Goal: Transaction & Acquisition: Purchase product/service

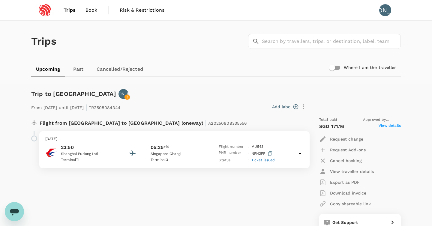
click at [160, 42] on div "Trips ​ ​" at bounding box center [215, 40] width 372 height 44
click at [206, 88] on div "Trip to Singapore JA" at bounding box center [215, 93] width 372 height 12
click at [70, 9] on span "Trips" at bounding box center [70, 10] width 12 height 7
click at [95, 9] on span "Book" at bounding box center [91, 10] width 12 height 7
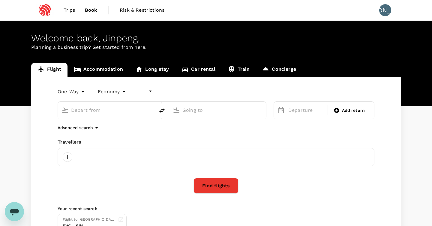
type input "undefined, undefined (any)"
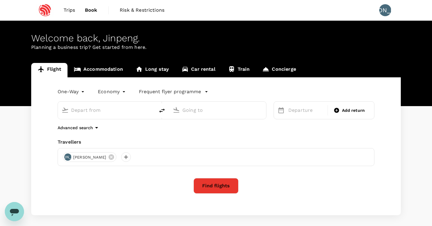
type input "Singapore Changi (SIN)"
type input "Shanghai Pudong Intl (PVG)"
click at [107, 107] on input "Singapore Changi (SIN)" at bounding box center [106, 110] width 71 height 9
click at [142, 113] on div "Singapore Changi (SIN)" at bounding box center [111, 111] width 80 height 10
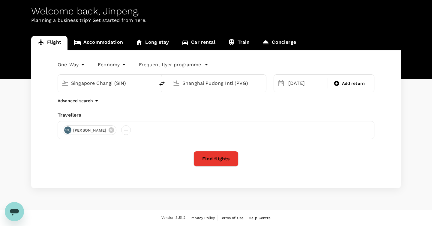
scroll to position [27, 0]
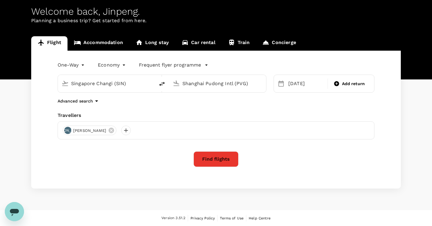
click at [138, 83] on input "Singapore Changi (SIN)" at bounding box center [106, 83] width 71 height 9
click at [292, 84] on div "[DATE]" at bounding box center [306, 84] width 40 height 12
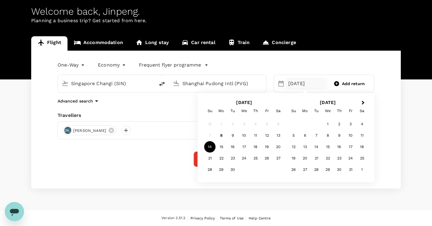
click at [164, 87] on icon "delete" at bounding box center [161, 83] width 7 height 7
type input "Shanghai Pudong Intl (PVG)"
type input "Singapore Changi (SIN)"
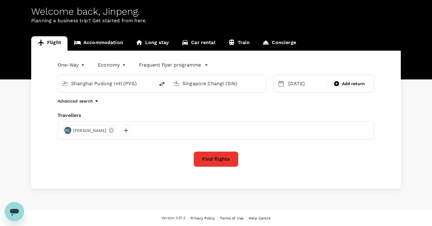
click at [181, 106] on div "One-Way oneway Economy economy Frequent flyer programme Shanghai Pudong Intl (P…" at bounding box center [215, 120] width 369 height 138
click at [297, 83] on div "[DATE]" at bounding box center [306, 84] width 40 height 12
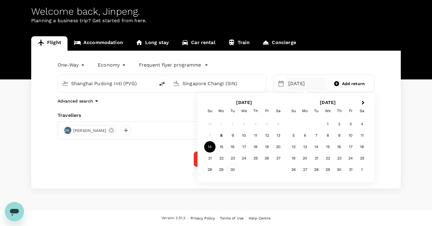
click at [234, 169] on div "30" at bounding box center [232, 169] width 11 height 11
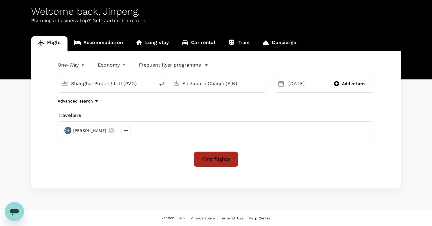
click at [221, 164] on button "Find flights" at bounding box center [215, 159] width 45 height 16
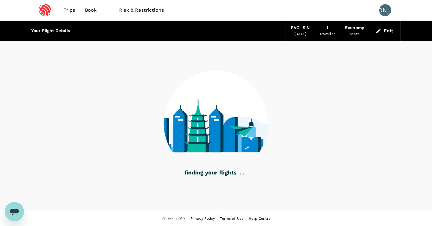
click at [151, 104] on div at bounding box center [215, 119] width 369 height 156
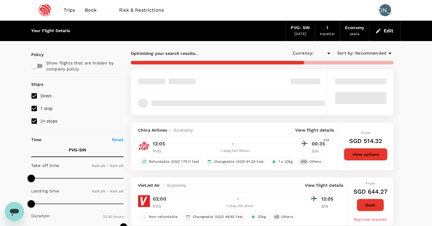
type input "SGD"
type input "1440"
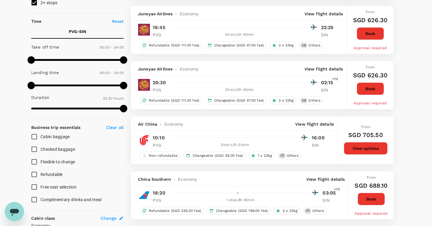
scroll to position [119, 0]
type input "1385"
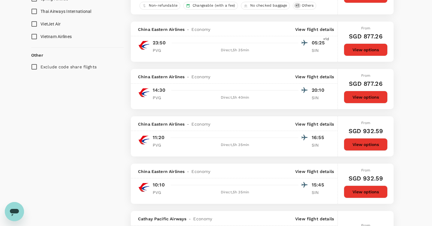
scroll to position [684, 0]
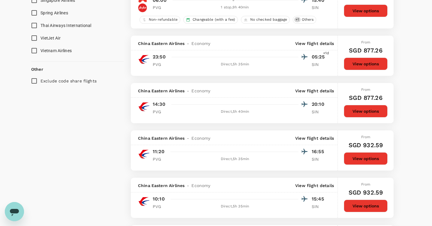
click at [231, 46] on div "China Eastern Airlines - Economy View flight details" at bounding box center [236, 43] width 196 height 6
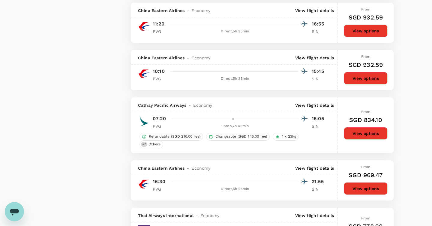
scroll to position [679, 0]
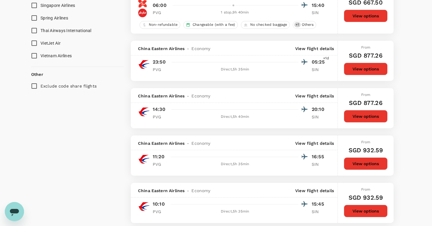
click at [250, 99] on div "China Eastern Airlines - Economy View flight details" at bounding box center [236, 96] width 196 height 6
click at [240, 99] on div "China Eastern Airlines - Economy View flight details" at bounding box center [236, 96] width 196 height 6
click at [244, 99] on div "China Eastern Airlines - Economy View flight details" at bounding box center [236, 96] width 196 height 6
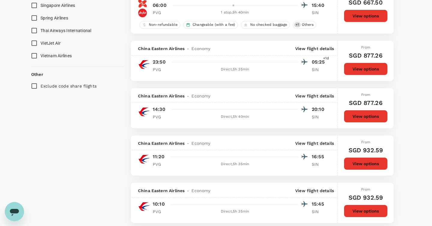
click at [244, 99] on div "China Eastern Airlines - Economy View flight details" at bounding box center [236, 96] width 196 height 6
click at [241, 103] on div "China Eastern Airlines - Economy View flight details" at bounding box center [234, 95] width 207 height 15
click at [250, 52] on div "China Eastern Airlines - Economy View flight details" at bounding box center [236, 49] width 196 height 6
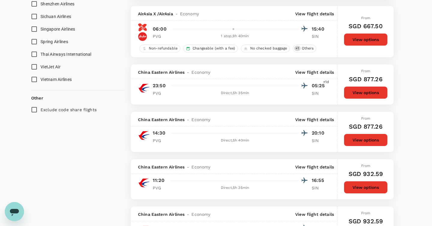
scroll to position [654, 0]
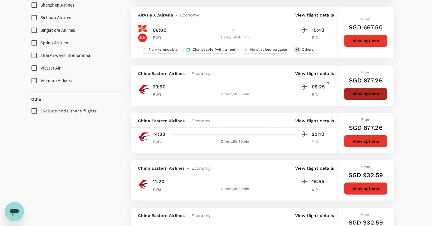
click at [363, 100] on button "View options" at bounding box center [366, 94] width 44 height 13
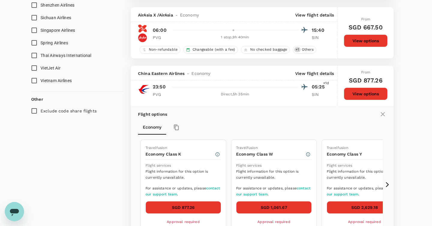
scroll to position [727, 0]
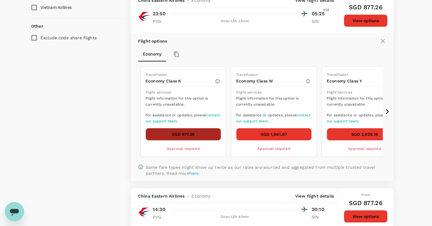
click at [198, 141] on button "SGD 877.26" at bounding box center [183, 134] width 76 height 13
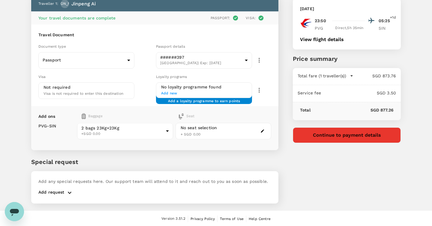
scroll to position [38, 0]
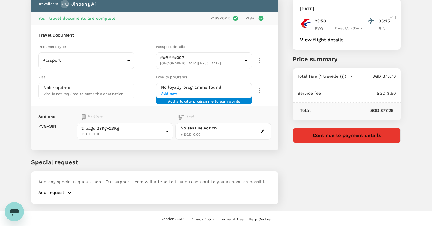
click at [323, 136] on button "Continue to payment details" at bounding box center [347, 136] width 108 height 16
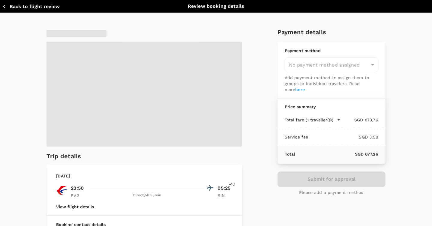
type input "9eabb3ad-3db1-45e8-b37f-048c359dda33"
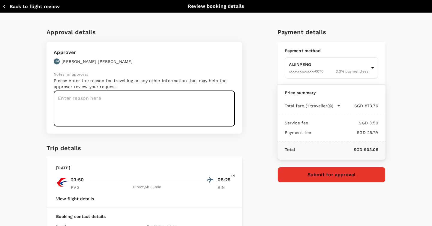
click at [137, 106] on textarea at bounding box center [144, 109] width 181 height 36
click at [84, 99] on textarea "business trip" at bounding box center [144, 109] width 181 height 36
type textarea "business trip"
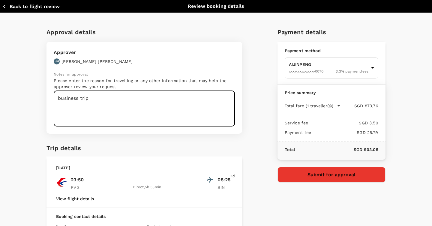
click at [119, 56] on div "Approver [PERSON_NAME] [PERSON_NAME]" at bounding box center [142, 54] width 185 height 19
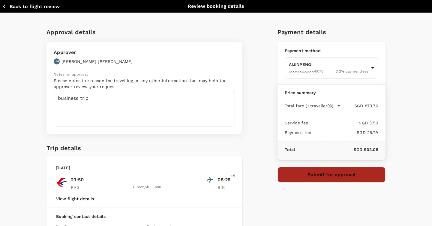
click at [322, 174] on button "Submit for approval" at bounding box center [331, 175] width 108 height 16
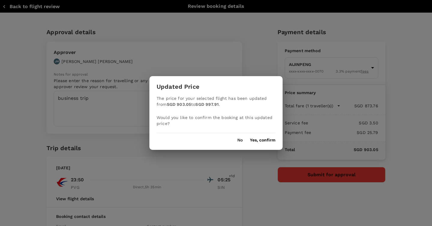
click at [210, 100] on p "The price for your selected flight has been updated from SGD 903.05 to SGD 997.…" at bounding box center [215, 101] width 119 height 12
click at [228, 100] on p "The price for your selected flight has been updated from SGD 903.05 to SGD 997.…" at bounding box center [215, 101] width 119 height 12
click at [266, 141] on button "Yes, confirm" at bounding box center [262, 140] width 25 height 5
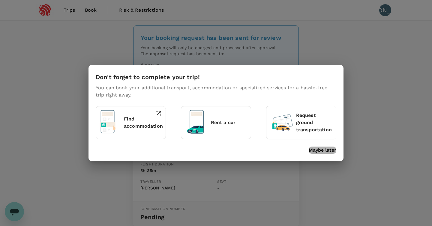
click at [325, 150] on p "Maybe later" at bounding box center [322, 150] width 28 height 7
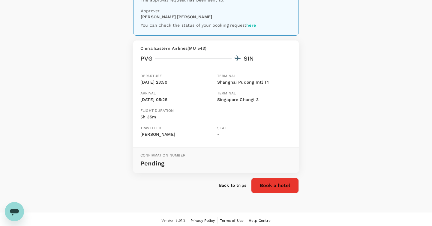
scroll to position [53, 0]
click at [238, 183] on p "Back to trips" at bounding box center [232, 186] width 27 height 6
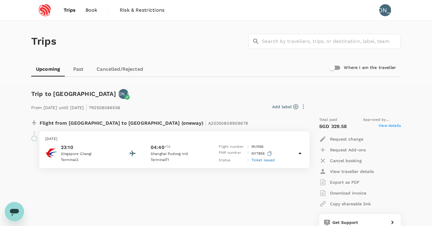
click at [90, 8] on span "Book" at bounding box center [91, 10] width 12 height 7
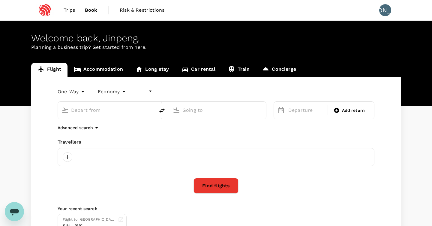
type input "undefined, undefined (any)"
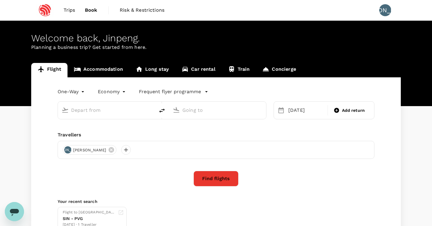
type input "Shanghai Pudong Intl (PVG)"
type input "Singapore Changi (SIN)"
type input "Shanghai Pudong Intl (PVG)"
type input "Singapore Changi (SIN)"
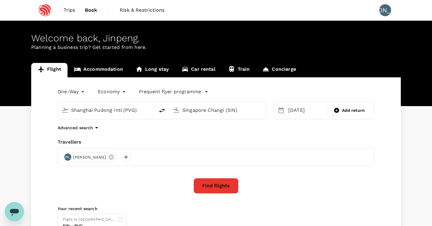
click at [163, 111] on icon "delete" at bounding box center [161, 110] width 7 height 7
type input "Singapore Changi (SIN)"
type input "Shanghai Pudong Intl (PVG)"
click at [301, 110] on div "[DATE]" at bounding box center [306, 110] width 40 height 12
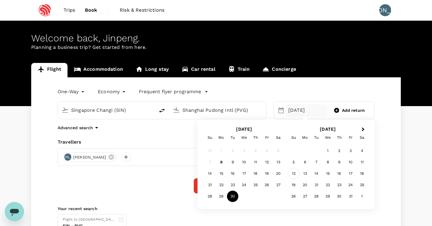
click at [294, 173] on div "12" at bounding box center [293, 173] width 11 height 11
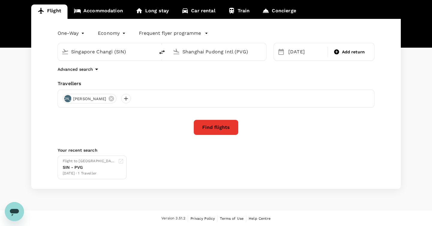
scroll to position [58, 0]
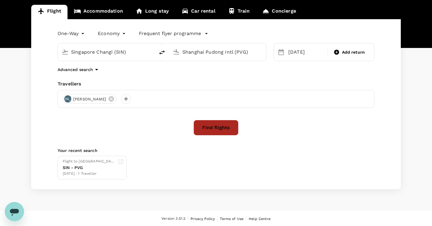
click at [220, 131] on button "Find flights" at bounding box center [215, 128] width 45 height 16
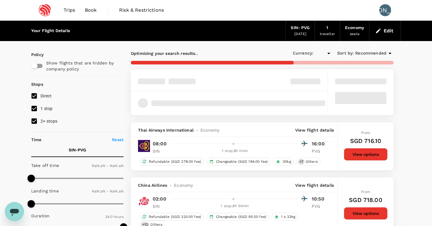
type input "SGD"
type input "1440"
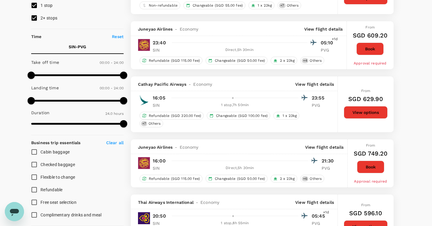
scroll to position [103, 0]
type input "1110"
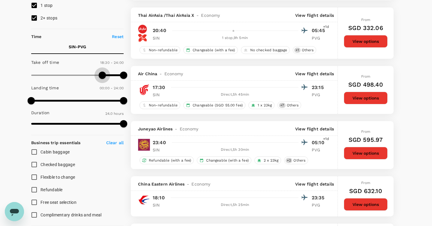
drag, startPoint x: 32, startPoint y: 76, endPoint x: 102, endPoint y: 78, distance: 70.2
click at [102, 78] on span at bounding box center [102, 75] width 7 height 7
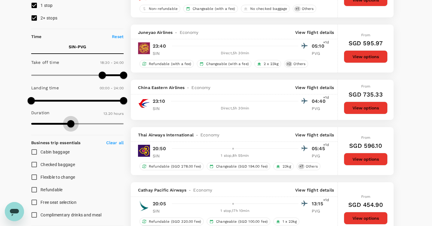
type input "640"
drag, startPoint x: 123, startPoint y: 125, endPoint x: 58, endPoint y: 124, distance: 65.7
click at [58, 124] on span at bounding box center [57, 123] width 7 height 7
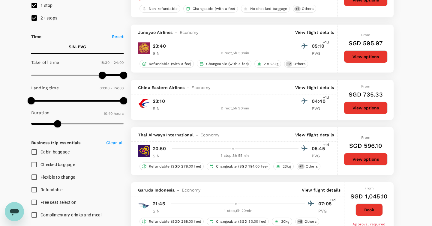
type input "SGD"
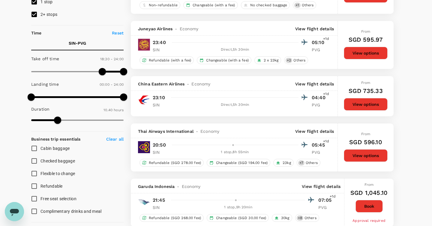
scroll to position [106, 0]
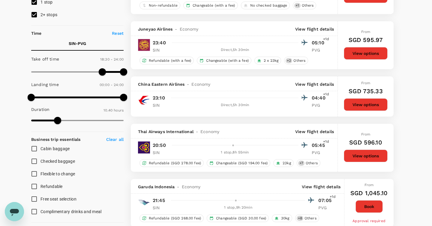
click at [231, 89] on div "China Eastern Airlines - Economy View flight details" at bounding box center [234, 83] width 207 height 15
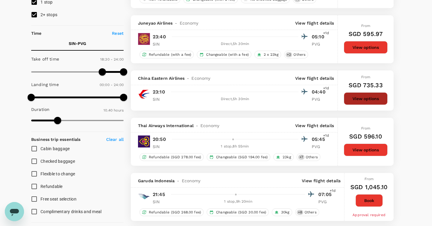
click at [368, 99] on button "View options" at bounding box center [366, 98] width 44 height 13
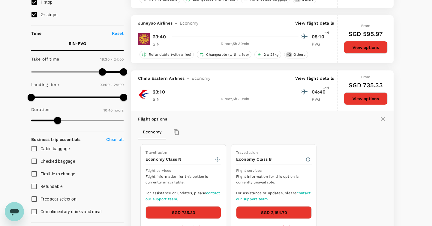
scroll to position [177, 0]
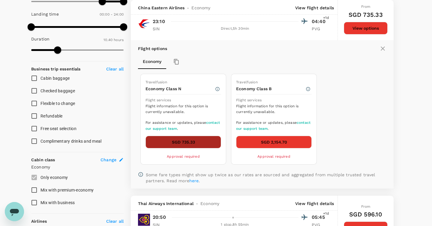
click at [190, 141] on button "SGD 735.33" at bounding box center [183, 142] width 76 height 13
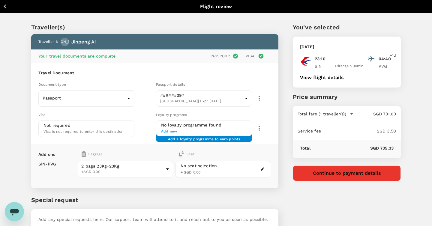
click at [319, 177] on button "Continue to payment details" at bounding box center [347, 173] width 108 height 16
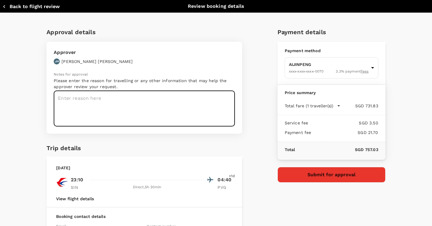
click at [127, 104] on textarea at bounding box center [144, 109] width 181 height 36
paste textarea "business trip"
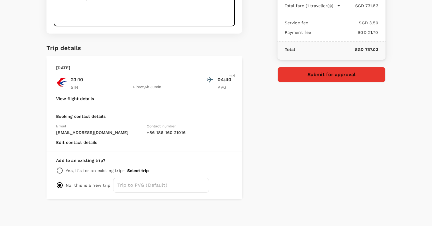
scroll to position [100, 0]
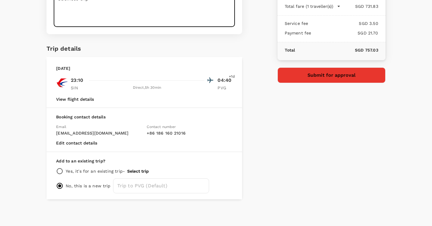
type textarea "business trip"
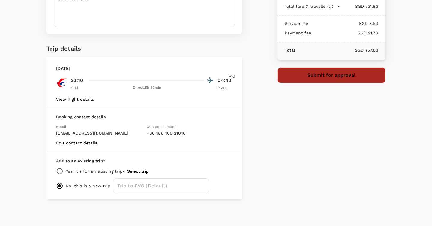
click at [316, 77] on button "Submit for approval" at bounding box center [331, 75] width 108 height 16
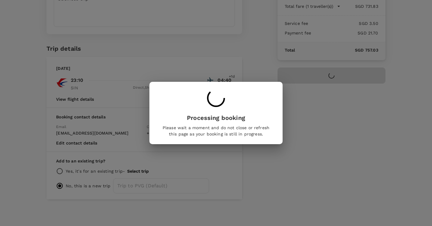
click at [254, 115] on p "Processing booking" at bounding box center [215, 117] width 109 height 9
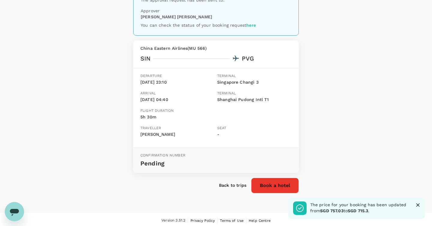
scroll to position [53, 0]
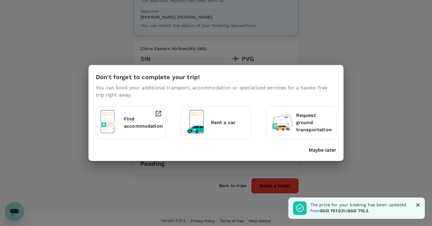
click at [330, 150] on p "Maybe later" at bounding box center [322, 150] width 28 height 7
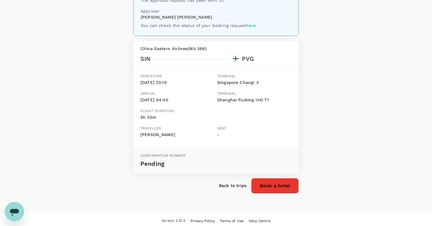
click at [352, 152] on div "Your booking request has been sent for review Your booking will only be charged…" at bounding box center [216, 90] width 432 height 246
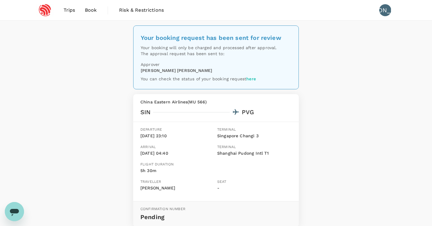
scroll to position [0, 0]
click at [88, 88] on div "Your booking request has been sent for review Your booking will only be charged…" at bounding box center [216, 144] width 432 height 246
click at [337, 113] on div "Your booking request has been sent for review Your booking will only be charged…" at bounding box center [216, 144] width 432 height 246
click at [51, 9] on img at bounding box center [45, 10] width 28 height 13
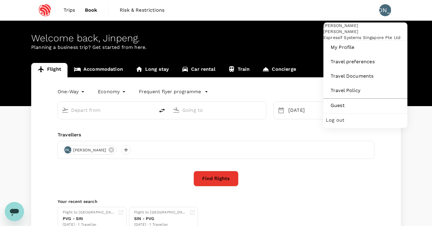
type input "Singapore Changi (SIN)"
type input "Shanghai Pudong Intl (PVG)"
type input "Singapore Changi (SIN)"
type input "Shanghai Pudong Intl (PVG)"
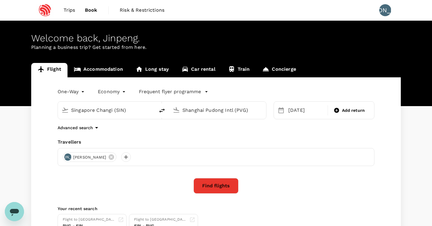
click at [210, 42] on div "Welcome back , [GEOGRAPHIC_DATA] ." at bounding box center [215, 38] width 369 height 11
click at [47, 15] on img at bounding box center [45, 10] width 28 height 13
click at [241, 37] on div "Welcome back , [GEOGRAPHIC_DATA] ." at bounding box center [215, 38] width 369 height 11
click at [96, 47] on p "Planning a business trip? Get started from here." at bounding box center [215, 47] width 369 height 7
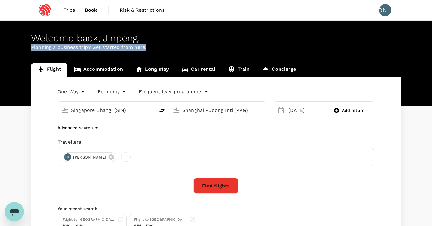
click at [96, 47] on p "Planning a business trip? Get started from here." at bounding box center [215, 47] width 369 height 7
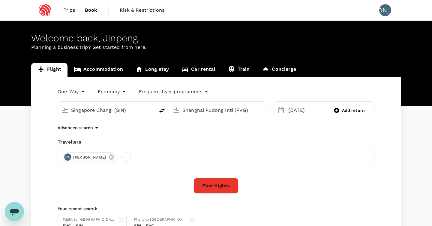
click at [167, 42] on div "Welcome back , [GEOGRAPHIC_DATA] ." at bounding box center [215, 38] width 369 height 11
click at [71, 11] on span "Trips" at bounding box center [70, 10] width 12 height 7
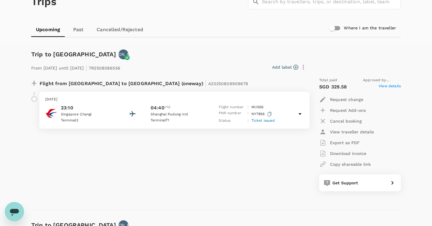
scroll to position [34, 0]
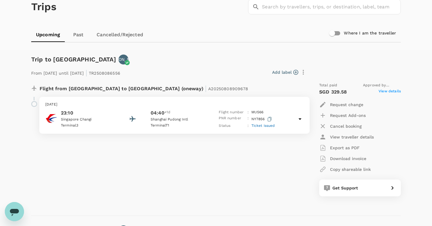
click at [190, 68] on div "Add label" at bounding box center [216, 72] width 186 height 10
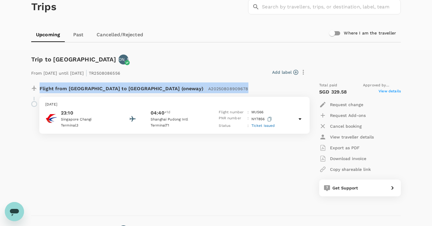
click at [190, 68] on div "Add label" at bounding box center [216, 72] width 186 height 10
click at [193, 62] on div "From [DATE] until [DATE] | TR2508086556 Add label Flight from [GEOGRAPHIC_DATA]…" at bounding box center [211, 130] width 379 height 151
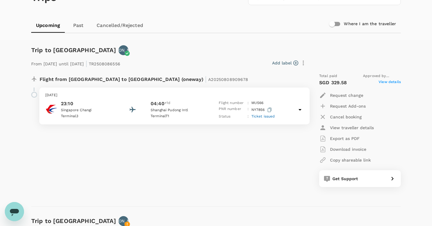
scroll to position [46, 0]
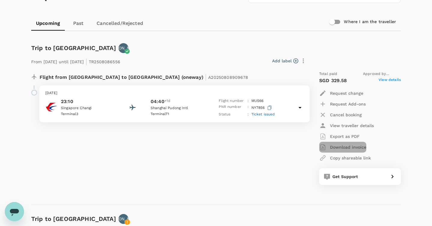
click at [359, 148] on p "Download invoice" at bounding box center [348, 147] width 36 height 6
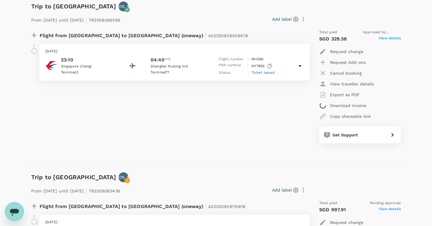
scroll to position [88, 0]
click at [202, 26] on div "Flight from [GEOGRAPHIC_DATA] to [GEOGRAPHIC_DATA] (oneway) | A20250808909678" at bounding box center [166, 33] width 281 height 19
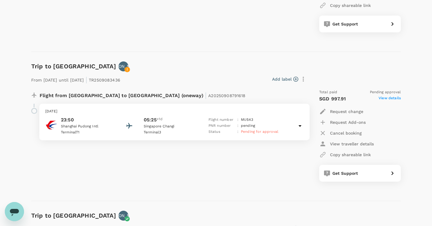
scroll to position [201, 0]
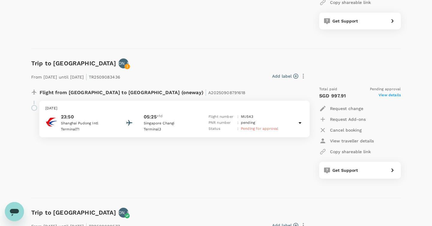
click at [216, 69] on div "Add label" at bounding box center [214, 75] width 188 height 13
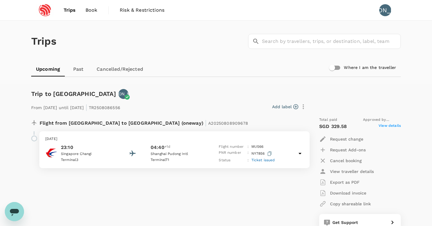
scroll to position [0, 0]
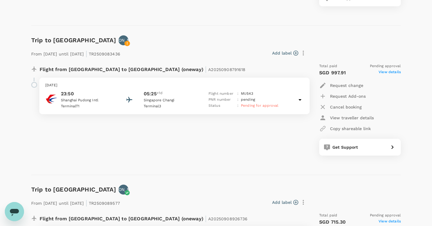
click at [207, 151] on div "Flight from [GEOGRAPHIC_DATA] to [GEOGRAPHIC_DATA] (oneway) | A20250908791618 […" at bounding box center [166, 109] width 281 height 102
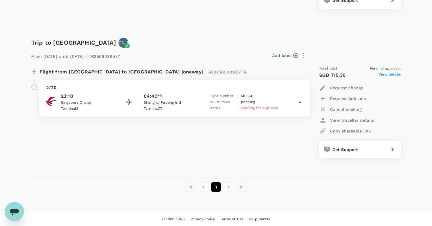
scroll to position [371, 0]
click at [243, 187] on li "pagination navigation" at bounding box center [241, 188] width 13 height 10
click at [239, 186] on li "pagination navigation" at bounding box center [241, 188] width 13 height 10
click at [227, 186] on li "pagination navigation" at bounding box center [228, 188] width 13 height 10
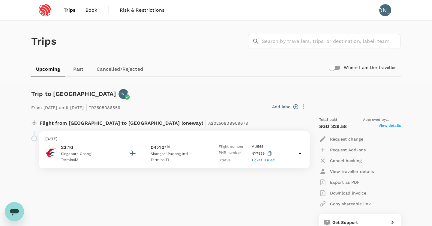
scroll to position [0, 0]
click at [79, 71] on link "Past" at bounding box center [78, 69] width 27 height 14
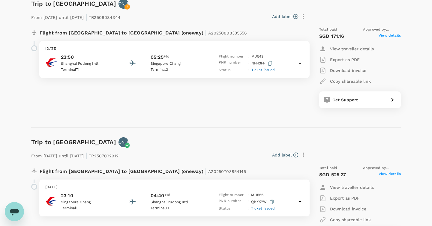
scroll to position [90, 0]
click at [344, 68] on p "Download invoice" at bounding box center [348, 70] width 36 height 6
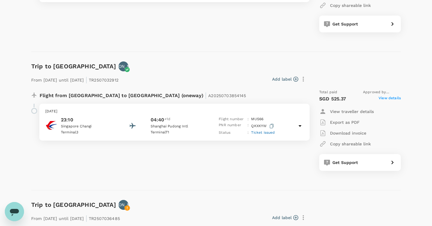
scroll to position [169, 0]
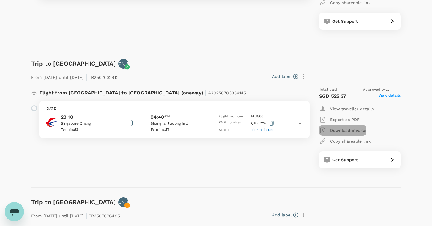
click at [341, 129] on p "Download invoice" at bounding box center [348, 130] width 36 height 6
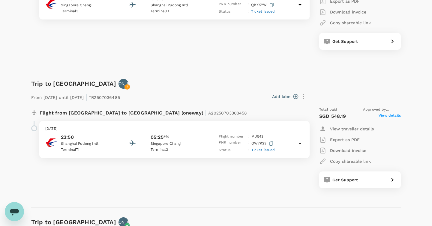
scroll to position [288, 0]
click at [359, 151] on p "Download invoice" at bounding box center [348, 150] width 36 height 6
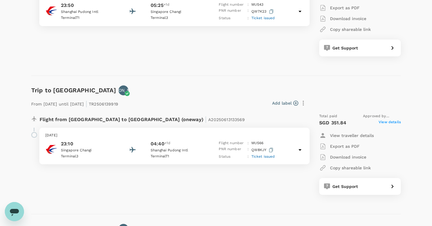
scroll to position [437, 0]
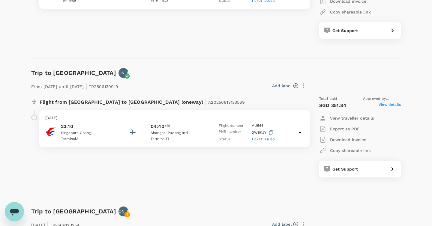
click at [185, 84] on div "Add label" at bounding box center [215, 86] width 188 height 10
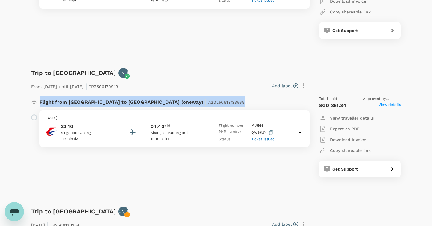
click at [185, 84] on div "Add label" at bounding box center [215, 86] width 188 height 10
click at [186, 72] on div "From [DATE] until [DATE] | TR2506139919 Add label Flight from [GEOGRAPHIC_DATA]…" at bounding box center [211, 127] width 379 height 119
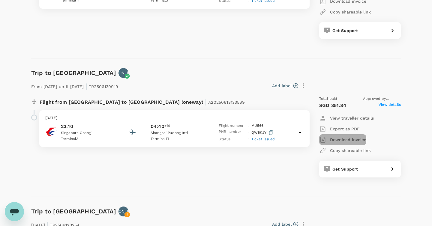
click at [350, 140] on p "Download invoice" at bounding box center [348, 140] width 36 height 6
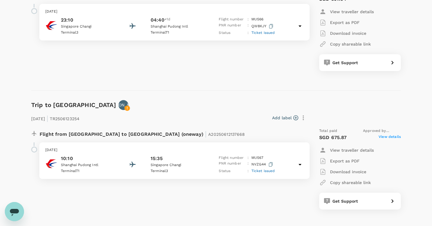
scroll to position [572, 0]
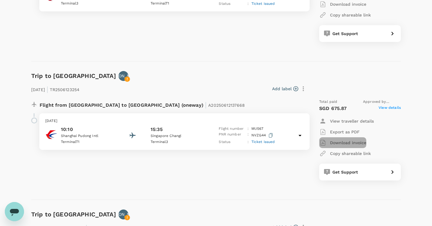
click at [349, 141] on p "Download invoice" at bounding box center [348, 143] width 36 height 6
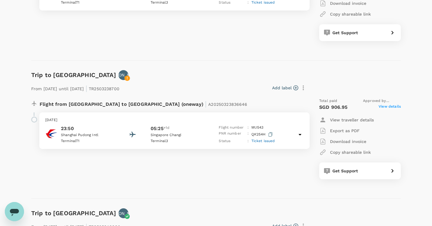
scroll to position [712, 0]
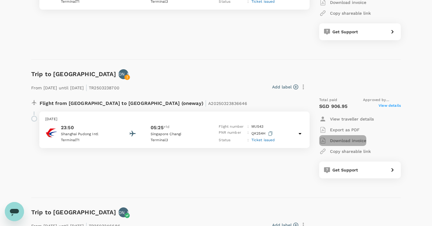
click at [350, 140] on p "Download invoice" at bounding box center [348, 141] width 36 height 6
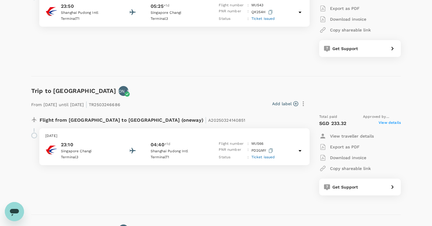
scroll to position [835, 0]
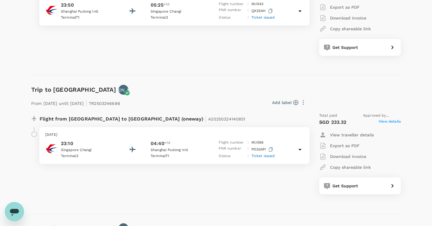
click at [348, 156] on p "Download invoice" at bounding box center [348, 157] width 36 height 6
click at [234, 82] on div "Trip to [GEOGRAPHIC_DATA] JA" at bounding box center [215, 88] width 372 height 12
click at [221, 85] on div "From [DATE] until [DATE] | TR2503241770 Add label Flight from [GEOGRAPHIC_DATA]…" at bounding box center [211, 144] width 379 height 119
click at [177, 99] on div "Add label" at bounding box center [214, 102] width 187 height 10
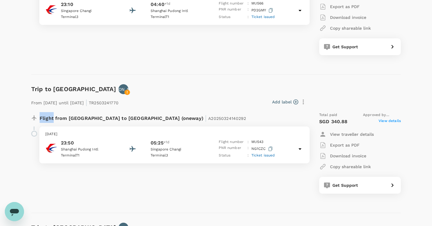
click at [177, 99] on div "Add label" at bounding box center [214, 102] width 187 height 10
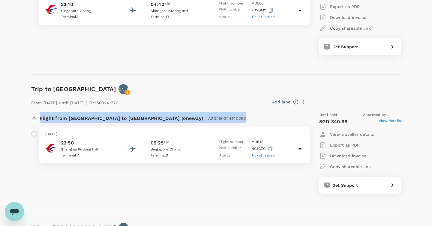
click at [177, 99] on div "Add label" at bounding box center [214, 102] width 187 height 10
click at [177, 92] on div "From [DATE] until [DATE] | TR2503241770 Add label Flight from [GEOGRAPHIC_DATA]…" at bounding box center [211, 144] width 379 height 119
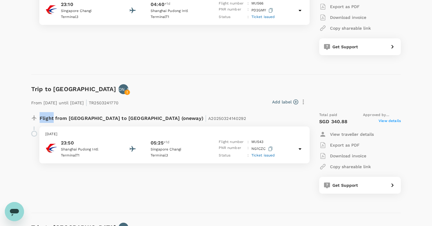
click at [177, 92] on div "From [DATE] until [DATE] | TR2503241770 Add label Flight from [GEOGRAPHIC_DATA]…" at bounding box center [211, 144] width 379 height 119
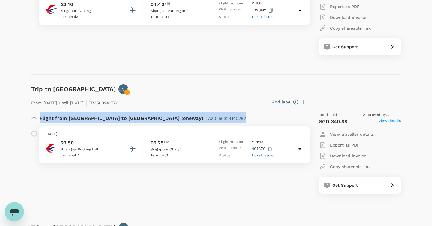
click at [177, 92] on div "From [DATE] until [DATE] | TR2503241770 Add label Flight from [GEOGRAPHIC_DATA]…" at bounding box center [211, 144] width 379 height 119
click at [157, 99] on div "Add label" at bounding box center [214, 102] width 187 height 10
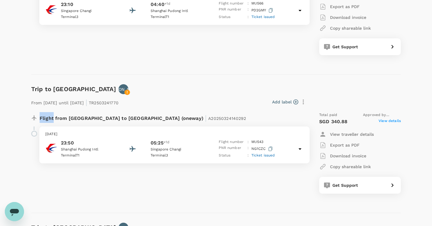
click at [157, 99] on div "Add label" at bounding box center [214, 102] width 187 height 10
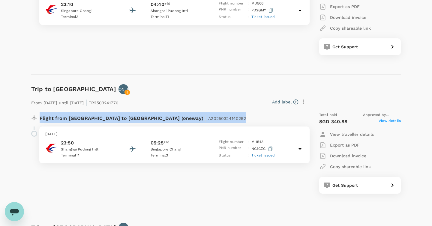
click at [157, 99] on div "Add label" at bounding box center [214, 102] width 187 height 10
click at [179, 91] on div "From [DATE] until [DATE] | TR2503241770 Add label Flight from [GEOGRAPHIC_DATA]…" at bounding box center [211, 144] width 379 height 119
click at [171, 91] on div "From [DATE] until [DATE] | TR2503241770 Add label Flight from [GEOGRAPHIC_DATA]…" at bounding box center [211, 144] width 379 height 119
click at [166, 92] on div "From [DATE] until [DATE] | TR2503241770 Add label Flight from [GEOGRAPHIC_DATA]…" at bounding box center [211, 144] width 379 height 119
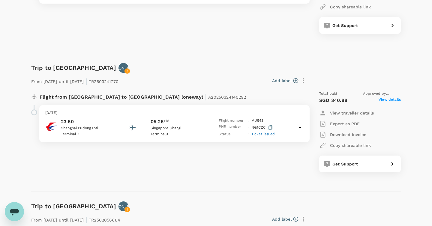
scroll to position [997, 0]
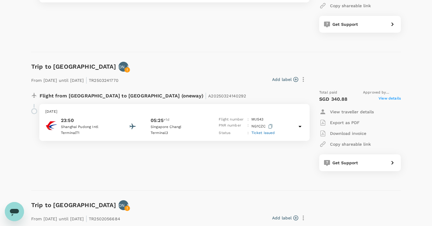
click at [202, 74] on div "Add label" at bounding box center [214, 79] width 187 height 10
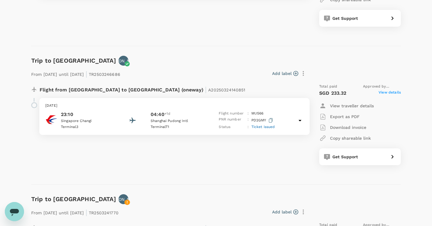
scroll to position [865, 0]
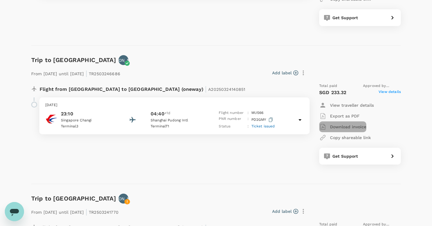
click at [356, 124] on p "Download invoice" at bounding box center [348, 127] width 36 height 6
